Goal: Check status: Check status

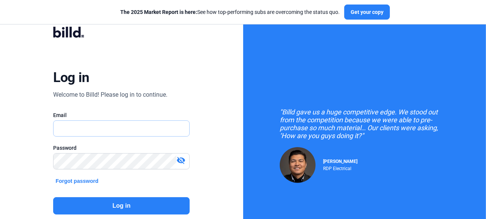
type input "[PERSON_NAME][EMAIL_ADDRESS][DOMAIN_NAME]"
click at [115, 206] on button "Log in" at bounding box center [121, 205] width 136 height 17
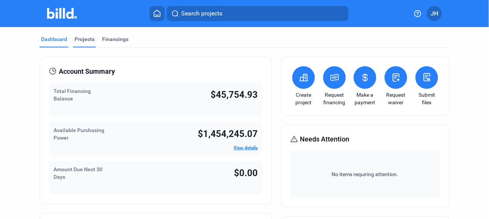
click at [76, 40] on div "Projects" at bounding box center [85, 39] width 20 height 8
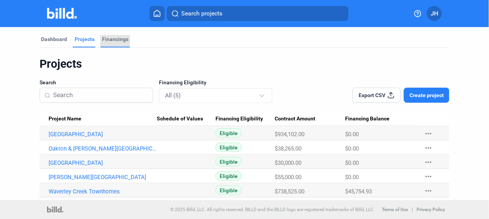
click at [111, 38] on div "Financings" at bounding box center [115, 39] width 26 height 8
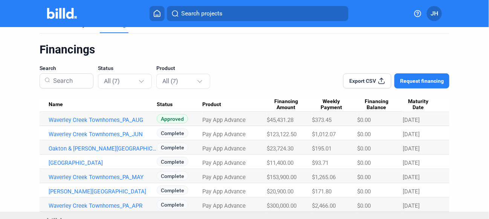
scroll to position [26, 0]
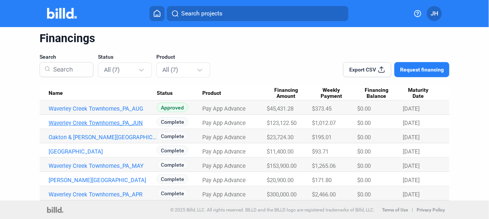
click at [108, 112] on link "Waverley Creek Townhomes_PA_JUN" at bounding box center [103, 109] width 108 height 7
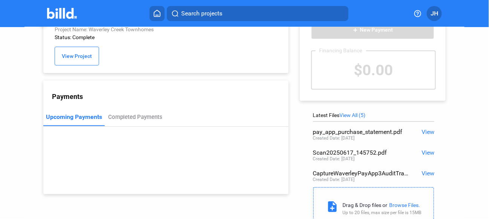
scroll to position [54, 0]
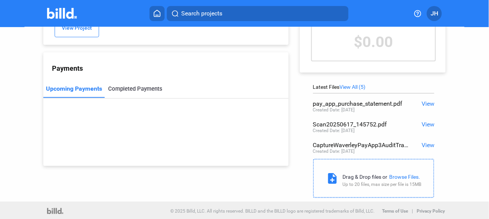
click at [130, 90] on div "Completed Payments" at bounding box center [135, 89] width 54 height 7
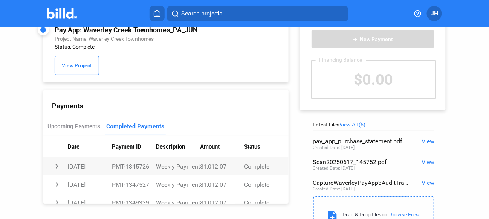
scroll to position [0, 0]
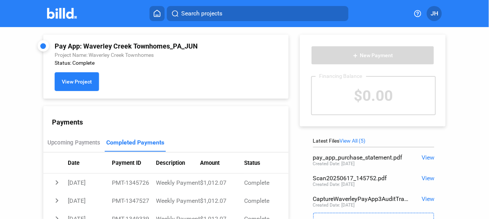
click at [81, 81] on span "View Project" at bounding box center [77, 82] width 30 height 6
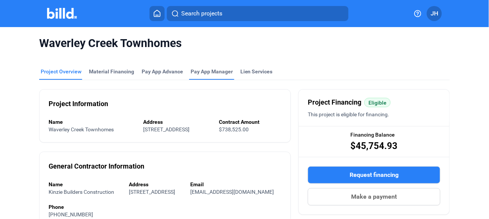
click at [195, 73] on span "Pay App Manager" at bounding box center [212, 72] width 42 height 8
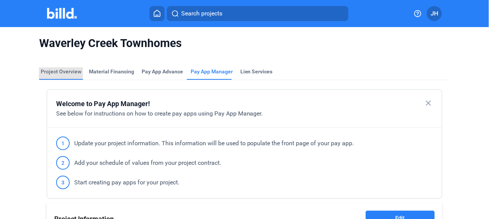
click at [61, 70] on div "Project Overview" at bounding box center [61, 72] width 41 height 8
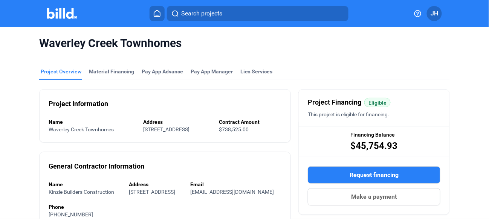
click at [155, 16] on icon at bounding box center [157, 13] width 6 height 6
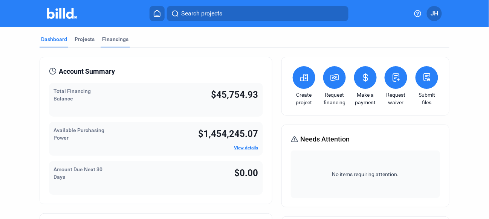
click at [109, 39] on div "Financings" at bounding box center [115, 39] width 26 height 8
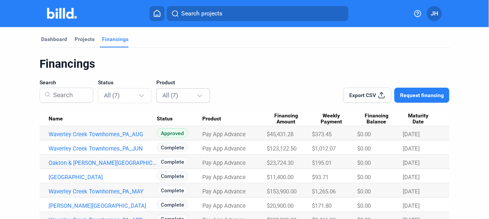
scroll to position [26, 0]
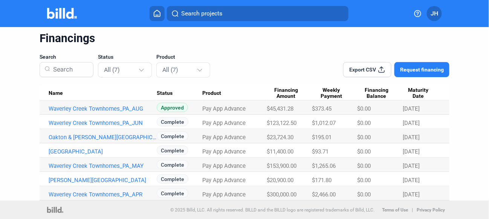
click at [157, 14] on icon at bounding box center [157, 13] width 8 height 7
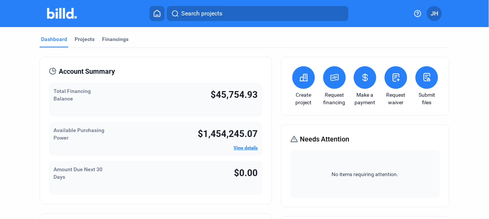
click at [204, 93] on div "Total Financing Balance $45,754.93" at bounding box center [156, 100] width 214 height 34
click at [82, 94] on div "Total Financing Balance" at bounding box center [88, 99] width 68 height 25
click at [83, 40] on div "Projects" at bounding box center [85, 39] width 20 height 8
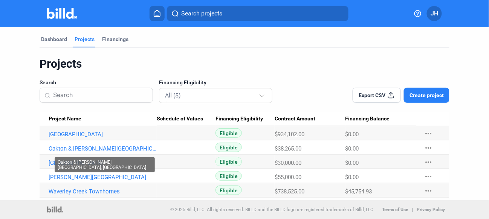
click at [139, 138] on link "Oakton & [PERSON_NAME][GEOGRAPHIC_DATA], [GEOGRAPHIC_DATA]" at bounding box center [103, 134] width 108 height 7
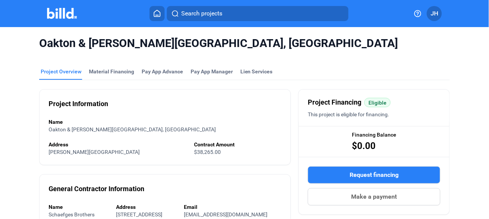
click at [154, 15] on icon at bounding box center [157, 13] width 8 height 7
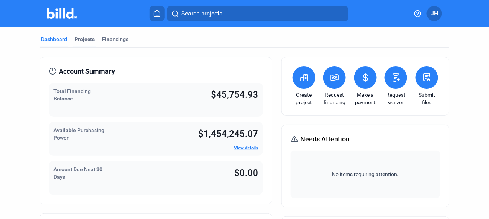
click at [84, 38] on div "Projects" at bounding box center [85, 39] width 20 height 8
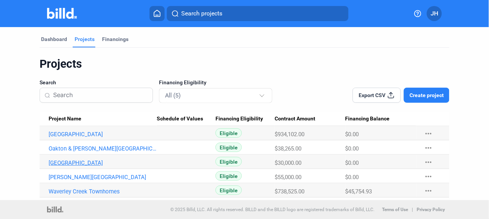
click at [104, 138] on link "[GEOGRAPHIC_DATA]" at bounding box center [103, 134] width 108 height 7
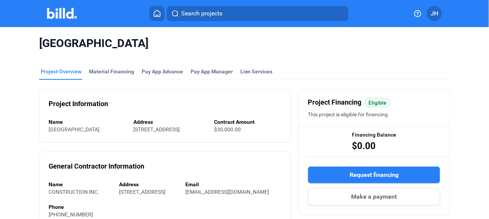
click at [155, 12] on icon at bounding box center [157, 13] width 8 height 7
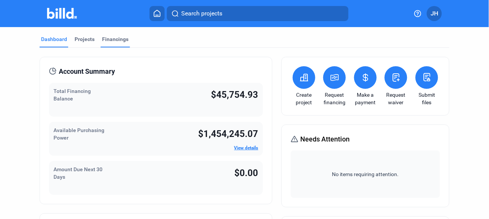
click at [112, 37] on div "Financings" at bounding box center [115, 39] width 26 height 8
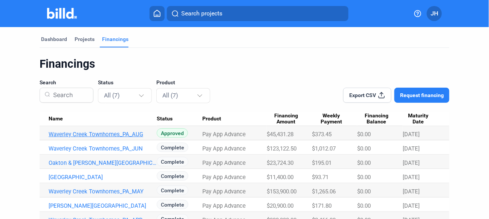
click at [96, 134] on link "Waverley Creek Townhomes_PA_AUG" at bounding box center [103, 134] width 108 height 7
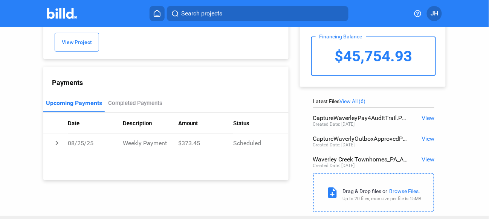
scroll to position [54, 0]
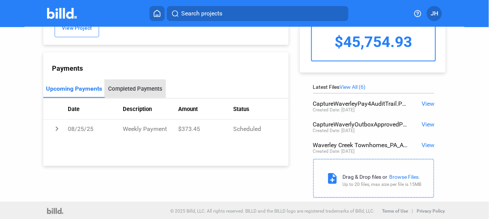
click at [130, 92] on div "Completed Payments" at bounding box center [135, 89] width 54 height 7
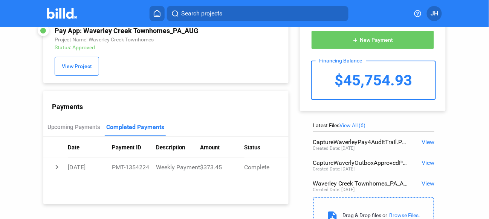
scroll to position [0, 0]
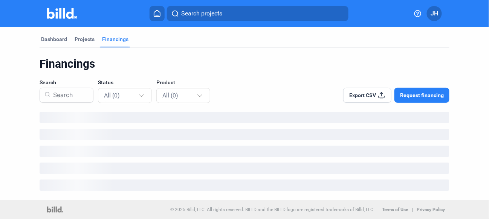
click at [109, 40] on div "Financings" at bounding box center [115, 39] width 26 height 8
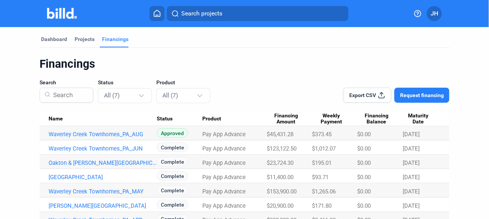
scroll to position [26, 0]
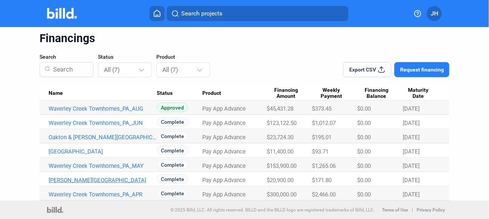
click at [107, 112] on link "[PERSON_NAME][GEOGRAPHIC_DATA]" at bounding box center [103, 109] width 108 height 7
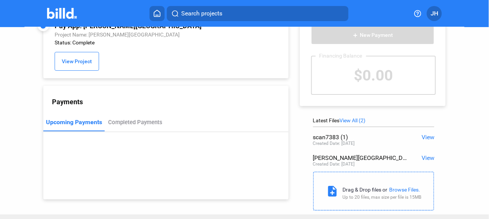
scroll to position [34, 0]
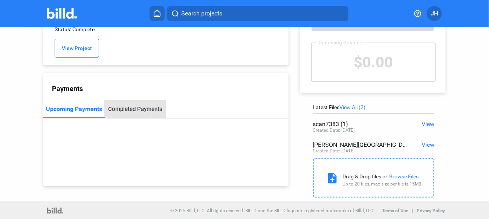
click at [136, 110] on div "Completed Payments" at bounding box center [135, 109] width 54 height 7
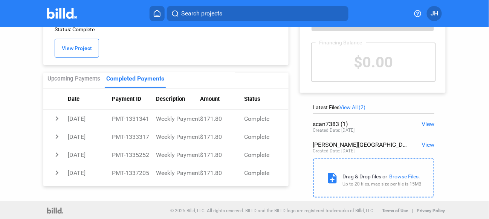
scroll to position [0, 0]
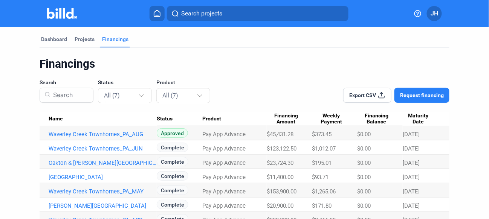
click at [114, 39] on div "Financings" at bounding box center [115, 39] width 26 height 8
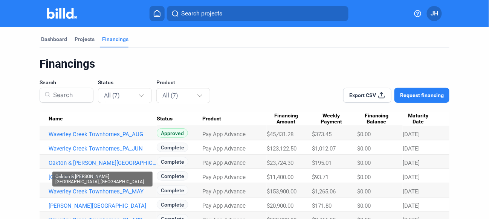
click at [93, 177] on div "Oakton & [PERSON_NAME][GEOGRAPHIC_DATA], [GEOGRAPHIC_DATA]" at bounding box center [102, 179] width 100 height 15
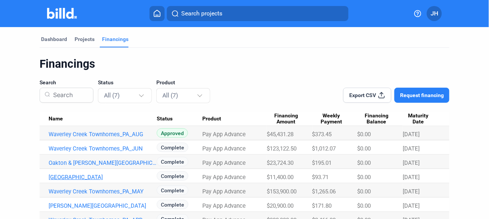
click at [129, 138] on link "[GEOGRAPHIC_DATA]" at bounding box center [103, 134] width 108 height 7
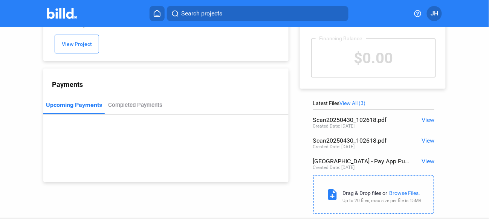
scroll to position [54, 0]
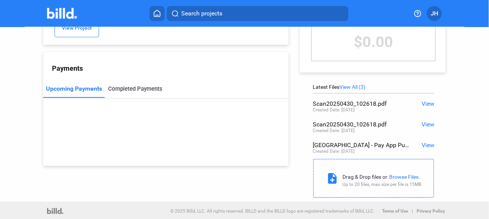
click at [130, 89] on div "Completed Payments" at bounding box center [135, 89] width 54 height 7
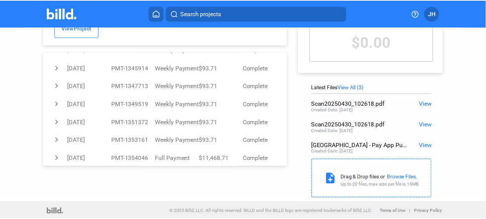
scroll to position [98, 0]
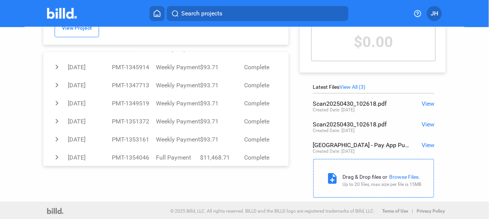
click at [438, 11] on span "JH" at bounding box center [435, 13] width 8 height 9
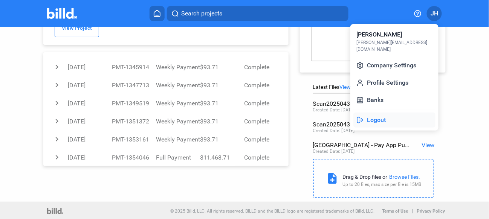
click at [368, 113] on button "Logout" at bounding box center [394, 120] width 82 height 15
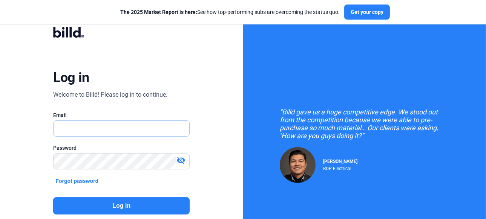
type input "[PERSON_NAME][EMAIL_ADDRESS][DOMAIN_NAME]"
click at [118, 202] on button "Log in" at bounding box center [121, 205] width 136 height 17
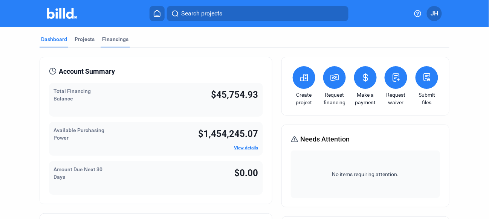
click at [118, 37] on div "Financings" at bounding box center [115, 39] width 26 height 8
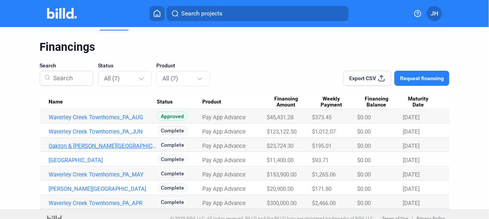
scroll to position [26, 0]
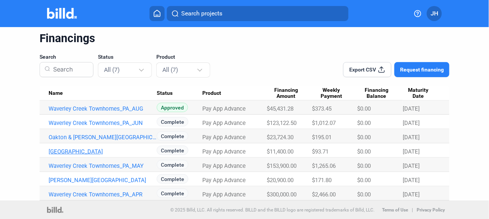
click at [109, 112] on link "[GEOGRAPHIC_DATA]" at bounding box center [103, 109] width 108 height 7
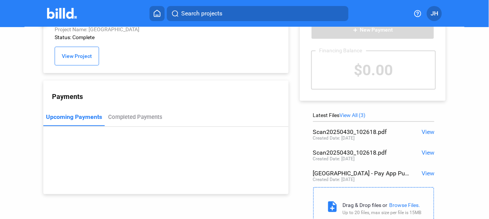
scroll to position [54, 0]
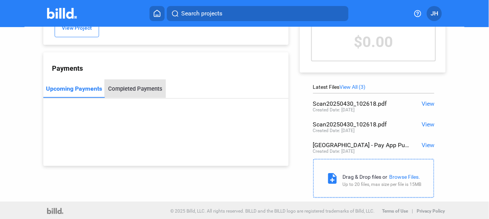
click at [135, 86] on div "Completed Payments" at bounding box center [135, 89] width 61 height 18
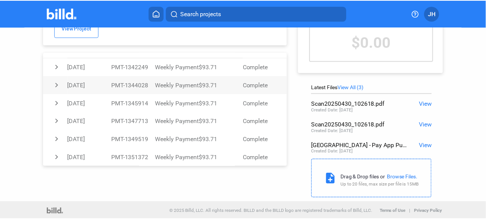
scroll to position [98, 0]
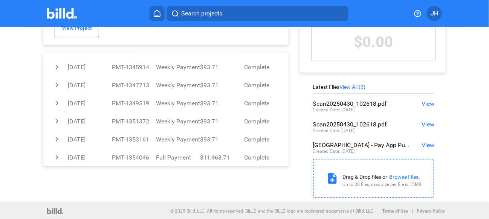
click at [435, 11] on span "JH" at bounding box center [435, 13] width 8 height 9
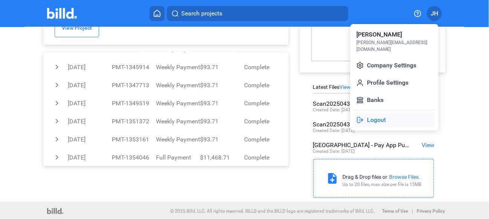
click at [366, 113] on button "Logout" at bounding box center [394, 120] width 82 height 15
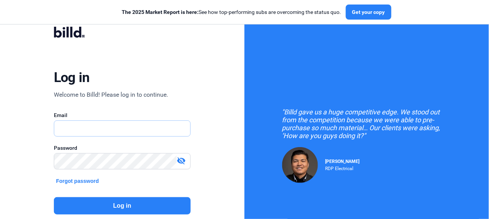
type input "[PERSON_NAME][EMAIL_ADDRESS][DOMAIN_NAME]"
